Goal: Information Seeking & Learning: Learn about a topic

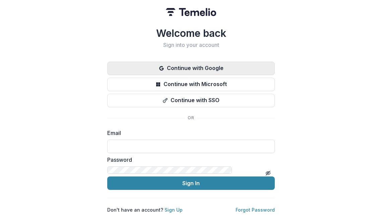
click at [107, 75] on button "Continue with Google" at bounding box center [191, 68] width 168 height 13
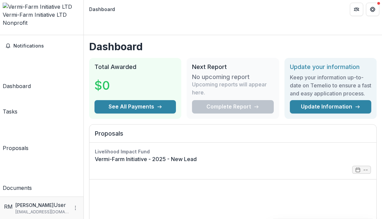
click at [28, 144] on div "Proposals" at bounding box center [16, 148] width 26 height 8
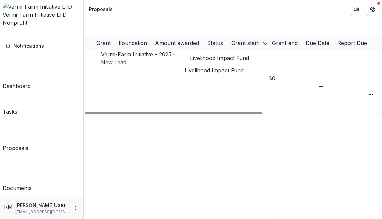
click at [201, 66] on p "Livelihood Impact Fund" at bounding box center [227, 70] width 84 height 8
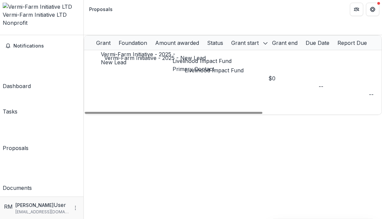
click at [140, 51] on link "Vermi-Farm Initiative - 2025 - New Lead" at bounding box center [138, 58] width 74 height 15
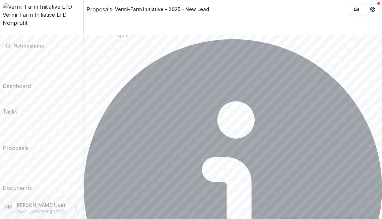
scroll to position [944, 0]
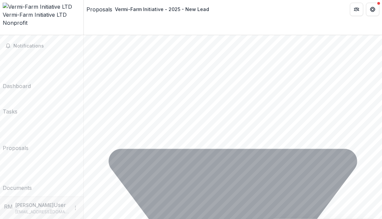
scroll to position [2190, 0]
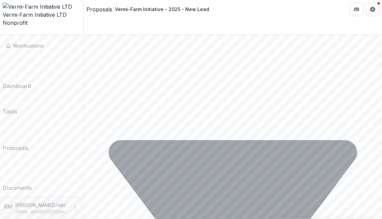
drag, startPoint x: 106, startPoint y: 83, endPoint x: 129, endPoint y: 219, distance: 138.3
click at [129, 219] on div "**********" at bounding box center [233, 127] width 298 height 184
copy div "**********"
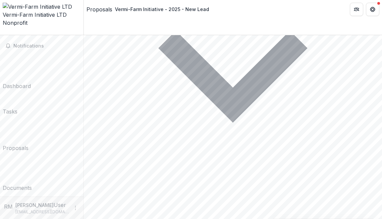
scroll to position [1697, 0]
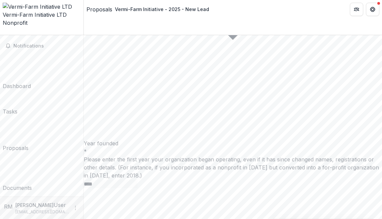
scroll to position [1808, 0]
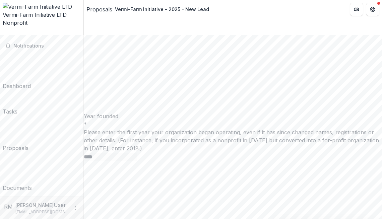
drag, startPoint x: 107, startPoint y: 130, endPoint x: 209, endPoint y: 141, distance: 103.1
copy div "**********"
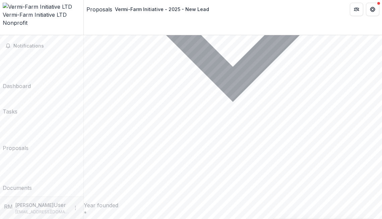
scroll to position [1687, 0]
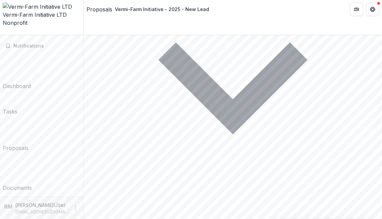
drag, startPoint x: 106, startPoint y: 118, endPoint x: 214, endPoint y: 128, distance: 109.0
copy div "What is your vision for the future of your organization? Where do you hope to b…"
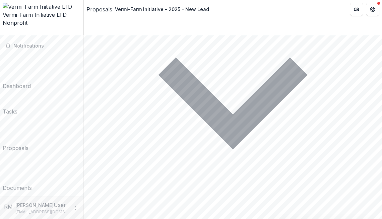
scroll to position [1672, 0]
drag, startPoint x: 105, startPoint y: 88, endPoint x: 217, endPoint y: 109, distance: 114.9
copy div "Please share any context our team may need to understand the impact reports or …"
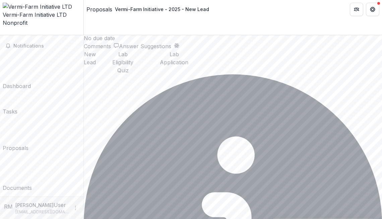
scroll to position [913, 0]
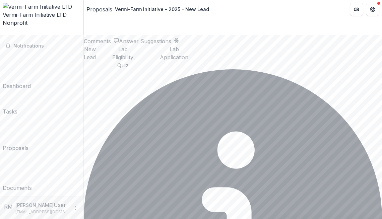
drag, startPoint x: 106, startPoint y: 27, endPoint x: 178, endPoint y: 106, distance: 106.5
copy div "**********"
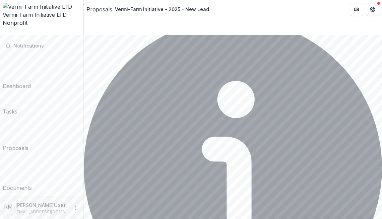
scroll to position [984, 0]
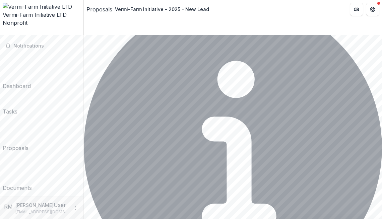
drag, startPoint x: 107, startPoint y: 49, endPoint x: 130, endPoint y: 176, distance: 128.5
copy div "**********"
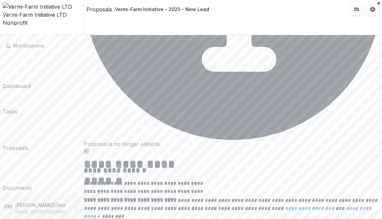
scroll to position [1140, 0]
drag, startPoint x: 105, startPoint y: 37, endPoint x: 198, endPoint y: 85, distance: 104.6
copy div "How many participants has your organization served? * Direct participants are t…"
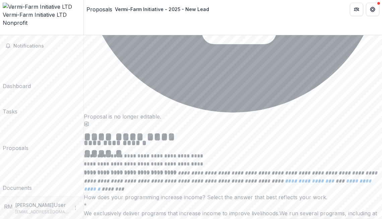
scroll to position [1171, 0]
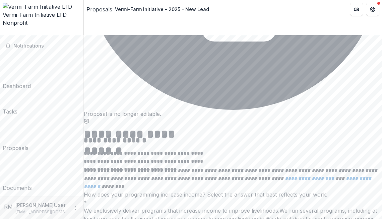
drag, startPoint x: 105, startPoint y: 70, endPoint x: 173, endPoint y: 88, distance: 70.7
copy div "Please describe your impact. * Specifically: for a typical participant in your …"
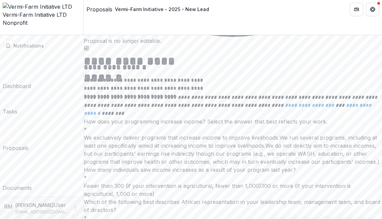
scroll to position [1235, 0]
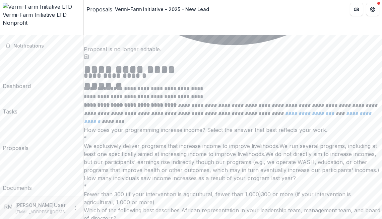
drag, startPoint x: 107, startPoint y: 38, endPoint x: 197, endPoint y: 158, distance: 150.5
copy div "**********"
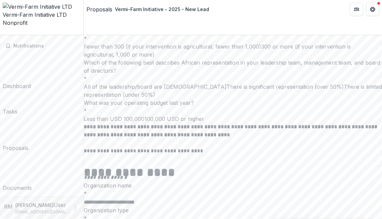
scroll to position [1376, 0]
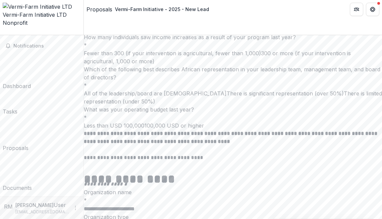
drag, startPoint x: 105, startPoint y: 33, endPoint x: 190, endPoint y: 51, distance: 87.1
copy div "Please describe the monitoring, evaluation, and learning ([PERSON_NAME]) system…"
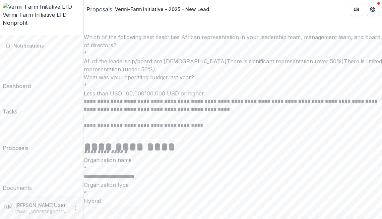
scroll to position [1412, 0]
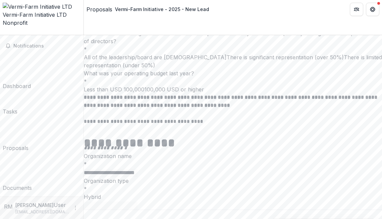
drag, startPoint x: 107, startPoint y: 29, endPoint x: 205, endPoint y: 154, distance: 158.9
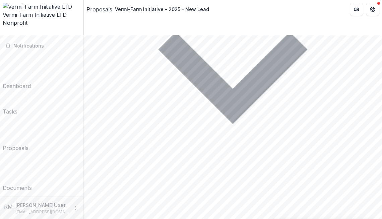
scroll to position [1697, 0]
drag, startPoint x: 106, startPoint y: 62, endPoint x: 210, endPoint y: 84, distance: 106.5
drag, startPoint x: 104, startPoint y: 60, endPoint x: 212, endPoint y: 82, distance: 110.5
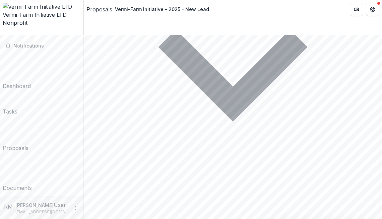
scroll to position [76, 0]
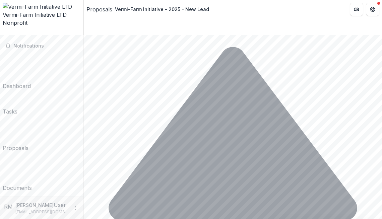
scroll to position [1987, 0]
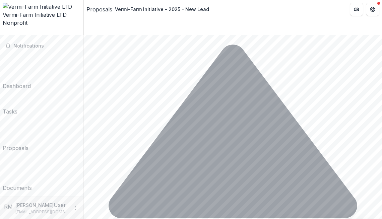
drag, startPoint x: 104, startPoint y: 64, endPoint x: 205, endPoint y: 78, distance: 102.2
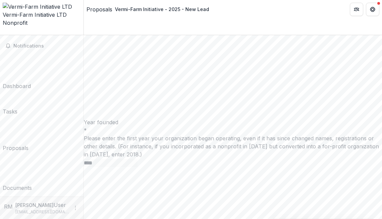
scroll to position [1804, 0]
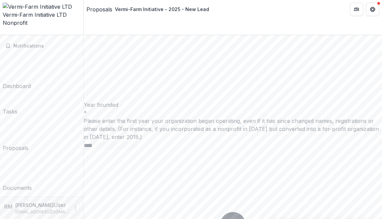
scroll to position [1826, 0]
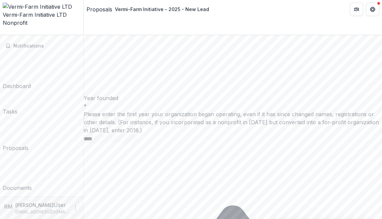
drag, startPoint x: 194, startPoint y: 146, endPoint x: 138, endPoint y: 140, distance: 56.6
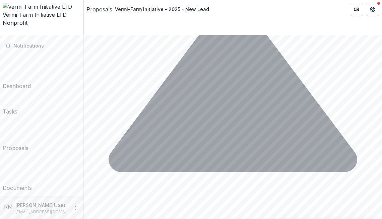
scroll to position [2037, 0]
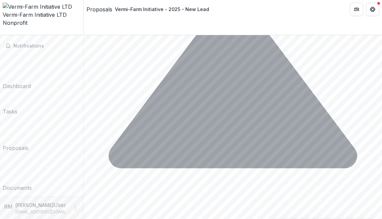
drag, startPoint x: 107, startPoint y: 43, endPoint x: 216, endPoint y: 173, distance: 169.7
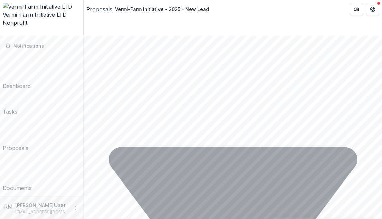
scroll to position [2190, 0]
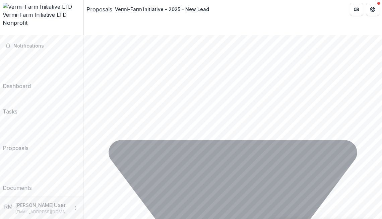
drag, startPoint x: 105, startPoint y: 143, endPoint x: 119, endPoint y: 149, distance: 15.5
drag, startPoint x: 103, startPoint y: 176, endPoint x: 167, endPoint y: 182, distance: 64.6
